Goal: Transaction & Acquisition: Book appointment/travel/reservation

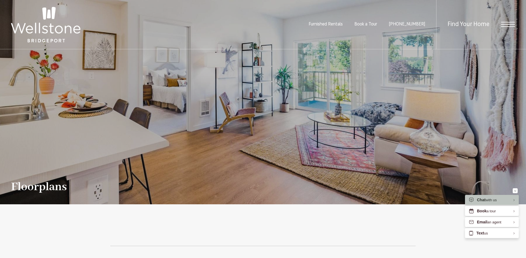
click at [49, 27] on img at bounding box center [45, 24] width 69 height 35
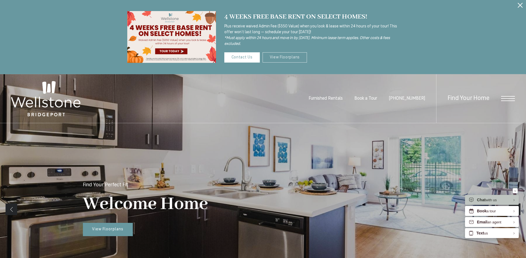
click at [279, 59] on link "View Floorplans" at bounding box center [284, 57] width 45 height 10
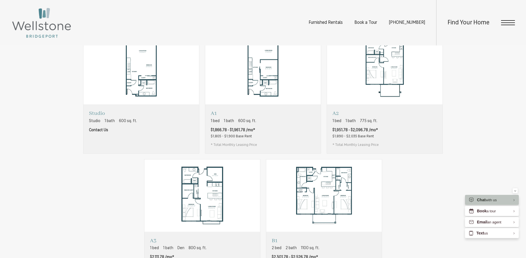
scroll to position [360, 0]
click at [284, 144] on div "A1 1 bed 1 bath 600 sq. ft. $1,866.78 - $1,961.78 /mo* $1,805 - $1,900 Base Ren…" at bounding box center [263, 128] width 116 height 49
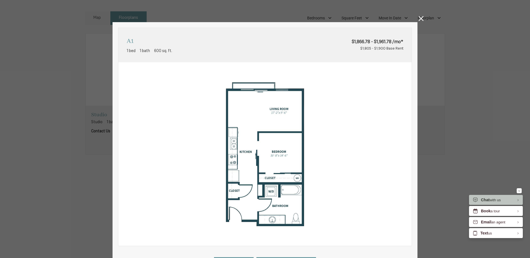
scroll to position [106, 0]
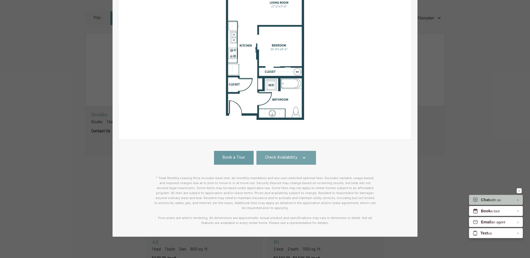
click at [295, 155] on link "Check Availability" at bounding box center [286, 158] width 60 height 14
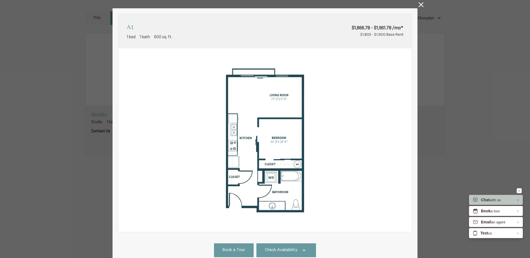
scroll to position [0, 0]
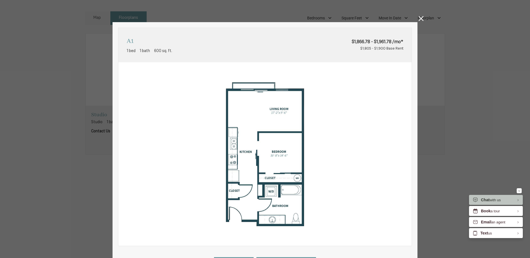
click at [420, 19] on icon at bounding box center [421, 18] width 5 height 5
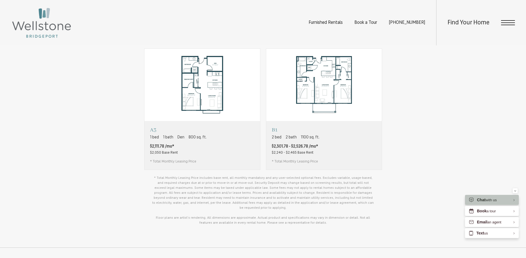
scroll to position [471, 0]
click at [229, 159] on div "A3 1 bed 1 bath Den 800 sq. ft. $2,111.78 /mo* $2,050 Base Rent * Total Monthly…" at bounding box center [202, 145] width 116 height 49
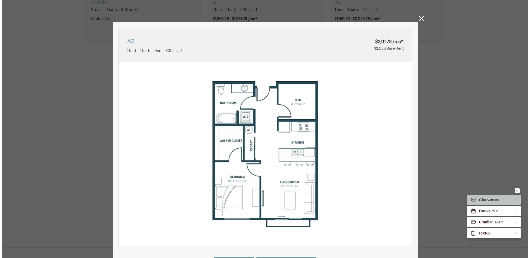
scroll to position [0, 0]
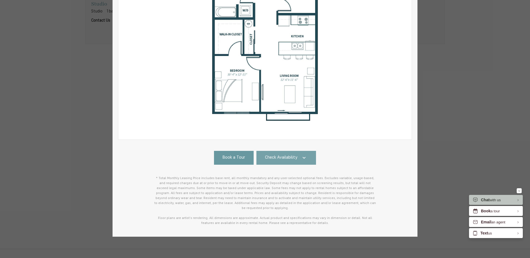
click at [299, 154] on link "Check Availability" at bounding box center [286, 158] width 60 height 14
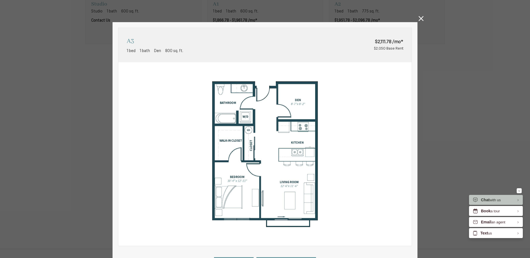
drag, startPoint x: 418, startPoint y: 18, endPoint x: 410, endPoint y: 21, distance: 8.2
click at [419, 18] on icon at bounding box center [421, 18] width 5 height 5
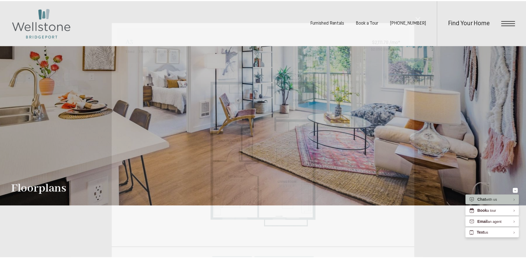
scroll to position [471, 0]
